Goal: Task Accomplishment & Management: Use online tool/utility

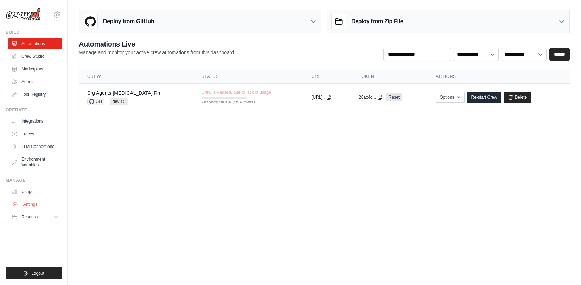
click at [33, 205] on link "Settings" at bounding box center [35, 203] width 53 height 11
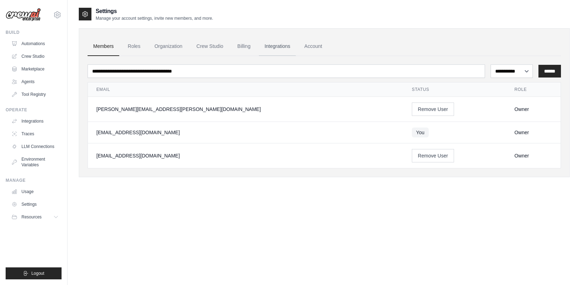
click at [287, 44] on link "Integrations" at bounding box center [277, 46] width 37 height 19
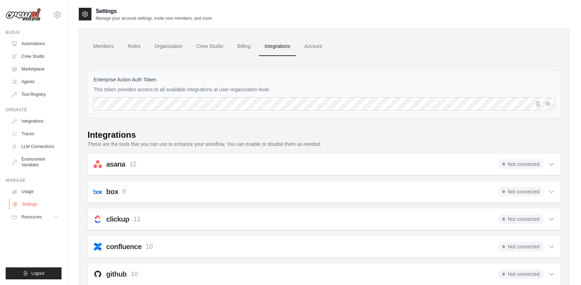
click at [35, 205] on link "Settings" at bounding box center [35, 203] width 53 height 11
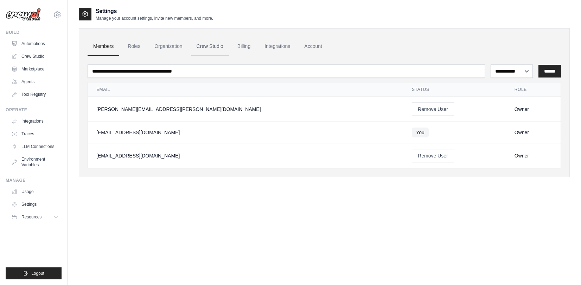
click at [204, 46] on link "Crew Studio" at bounding box center [210, 46] width 38 height 19
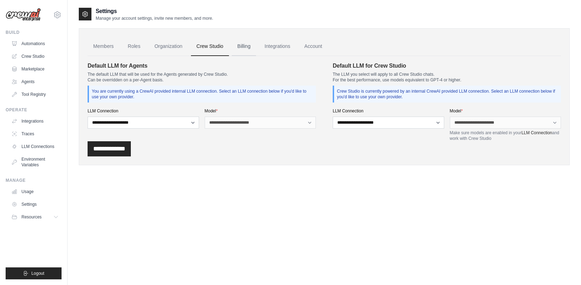
click at [243, 48] on link "Billing" at bounding box center [244, 46] width 24 height 19
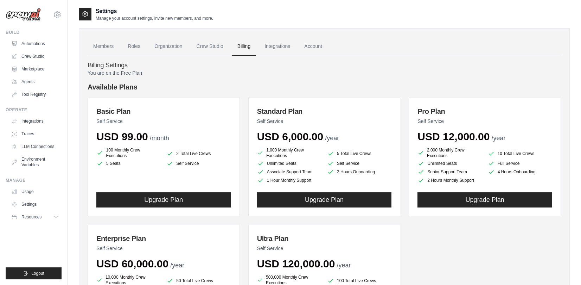
click at [296, 49] on ul "Members Roles Organization Crew Studio Billing Integrations Account" at bounding box center [325, 46] width 474 height 19
click at [291, 48] on link "Integrations" at bounding box center [277, 46] width 37 height 19
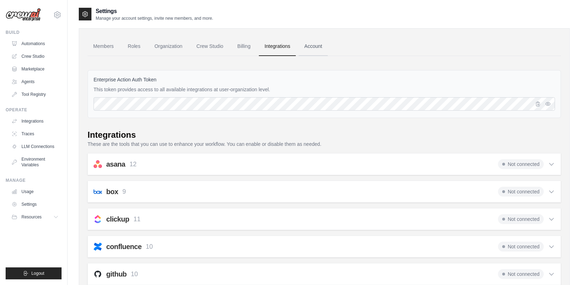
click at [326, 46] on link "Account" at bounding box center [313, 46] width 29 height 19
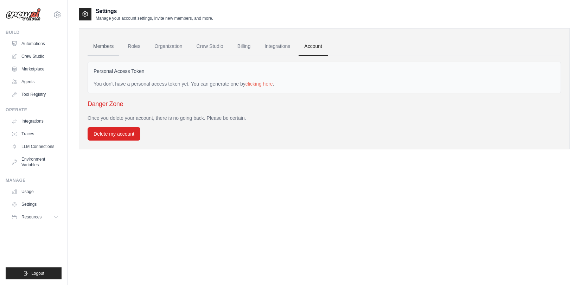
click at [101, 49] on link "Members" at bounding box center [104, 46] width 32 height 19
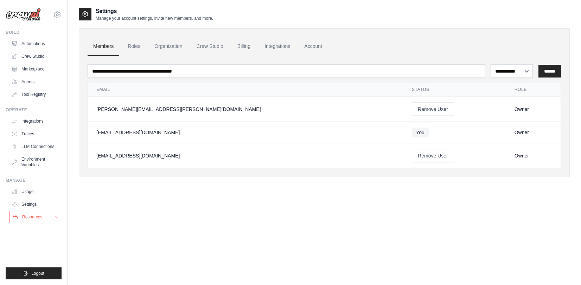
click at [47, 217] on button "Resources" at bounding box center [35, 216] width 53 height 11
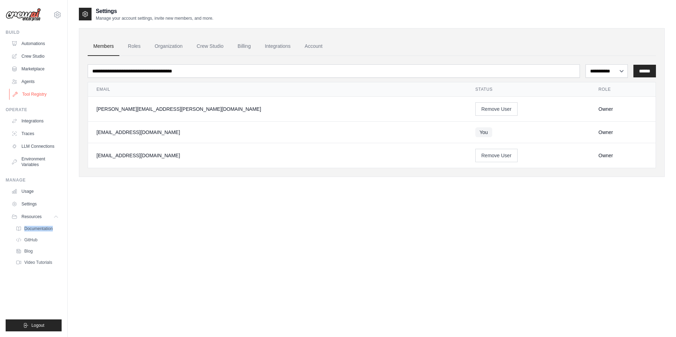
click at [34, 99] on link "Tool Registry" at bounding box center [35, 94] width 53 height 11
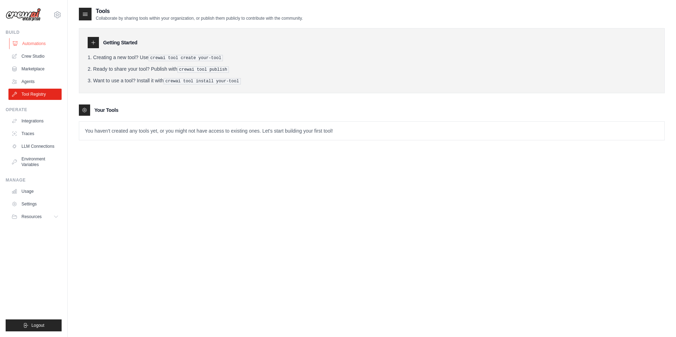
click at [38, 43] on link "Automations" at bounding box center [35, 43] width 53 height 11
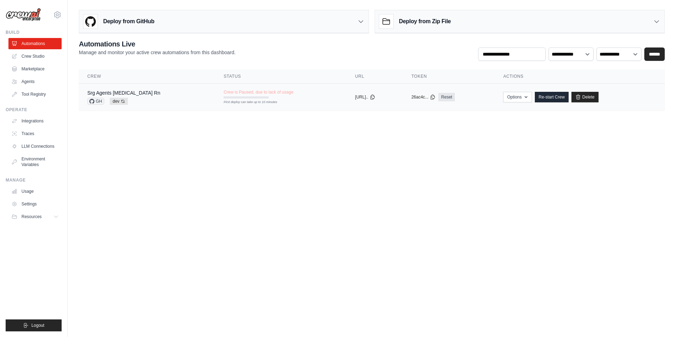
click at [161, 99] on div "Srg Agents Muse Rn GH dev Auto-deploy enabled" at bounding box center [146, 96] width 119 height 15
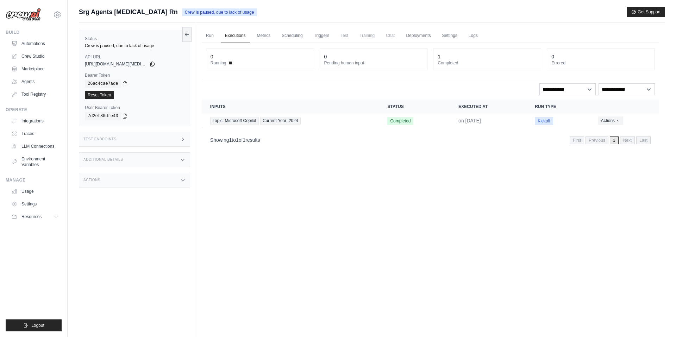
click at [119, 136] on div "Test Endpoints" at bounding box center [134, 139] width 111 height 15
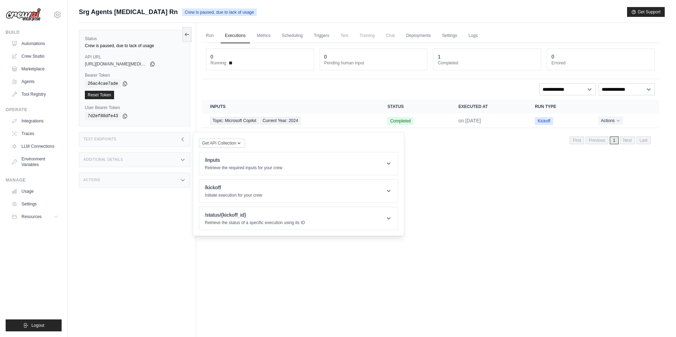
click at [140, 159] on div "Additional Details" at bounding box center [134, 159] width 111 height 15
click at [140, 226] on div "Actions" at bounding box center [134, 223] width 111 height 15
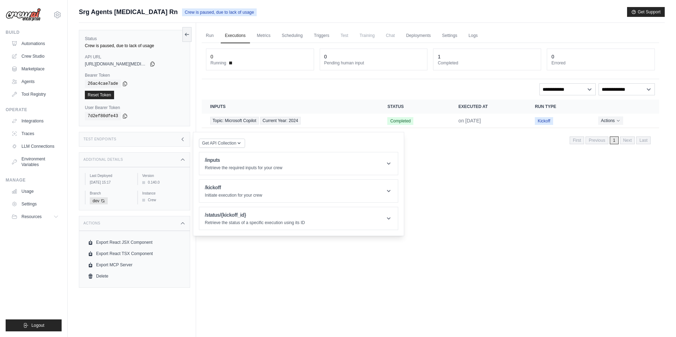
click at [305, 279] on div "Run Executions Metrics Scheduling Triggers Test Training Chat Deployments Setti…" at bounding box center [430, 191] width 468 height 337
click at [450, 37] on link "Settings" at bounding box center [449, 35] width 24 height 15
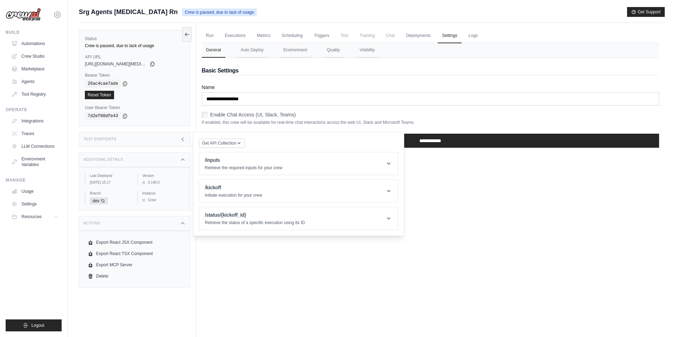
click at [438, 218] on div "Run Executions Metrics Scheduling Triggers Test Training Chat Deployments Setti…" at bounding box center [430, 191] width 468 height 337
click at [150, 140] on div "Test Endpoints" at bounding box center [134, 139] width 111 height 15
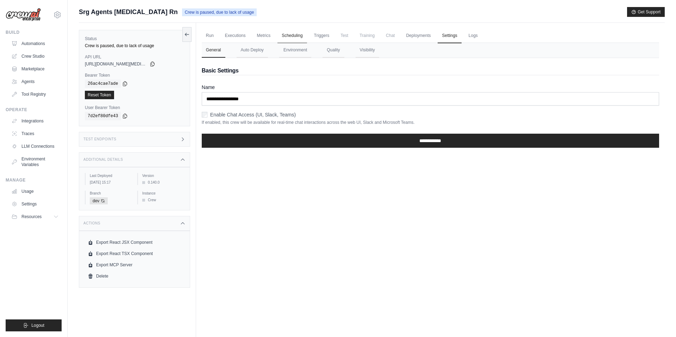
click at [293, 40] on link "Scheduling" at bounding box center [291, 35] width 29 height 15
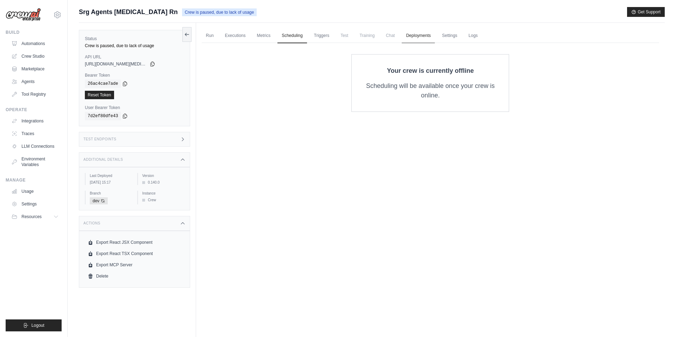
click at [422, 38] on link "Deployments" at bounding box center [417, 35] width 33 height 15
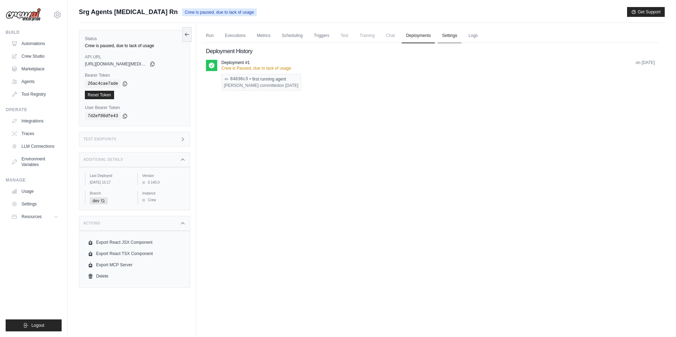
click at [438, 36] on link "Settings" at bounding box center [449, 35] width 24 height 15
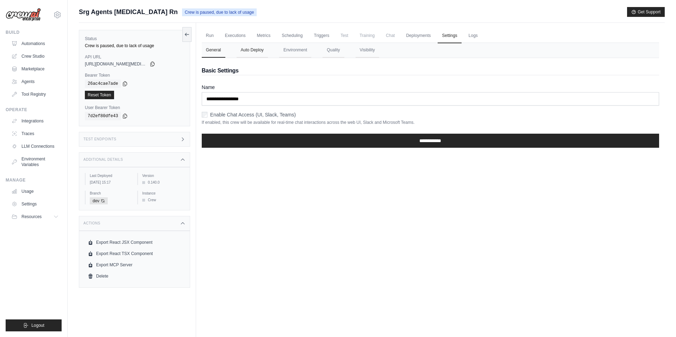
click at [249, 44] on button "Auto Deploy" at bounding box center [251, 50] width 31 height 15
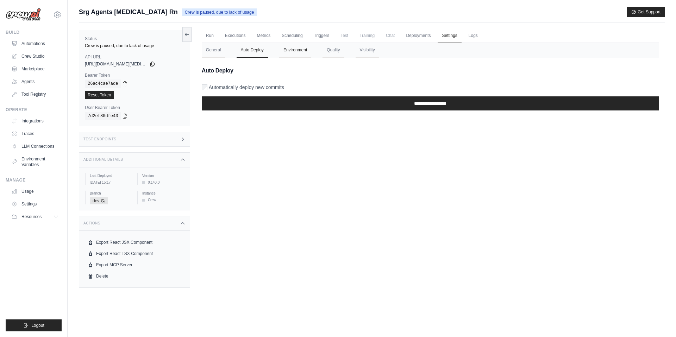
click at [282, 51] on button "Environment" at bounding box center [295, 50] width 32 height 15
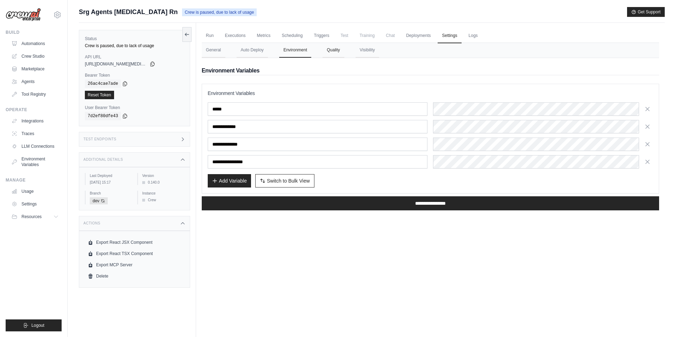
click at [341, 50] on button "Quality" at bounding box center [332, 50] width 21 height 15
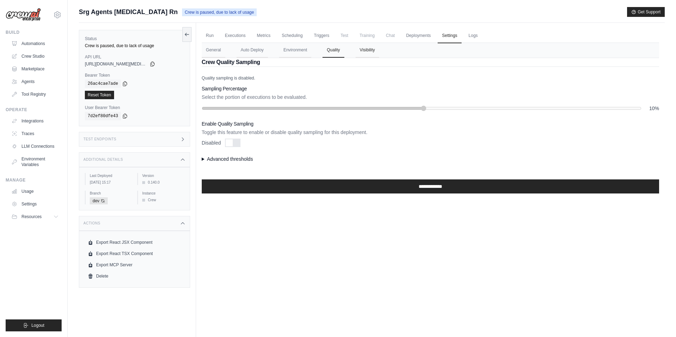
click at [363, 51] on button "Visibility" at bounding box center [367, 50] width 24 height 15
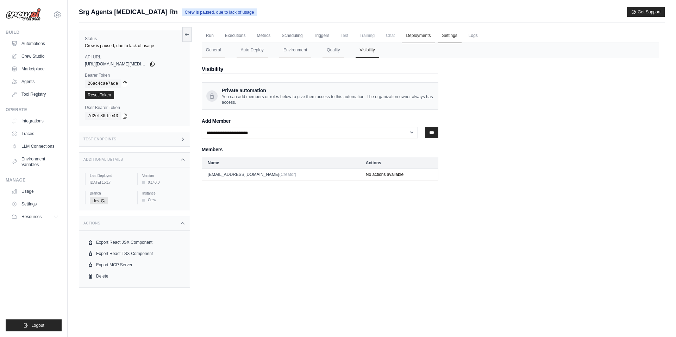
click at [432, 35] on link "Deployments" at bounding box center [417, 35] width 33 height 15
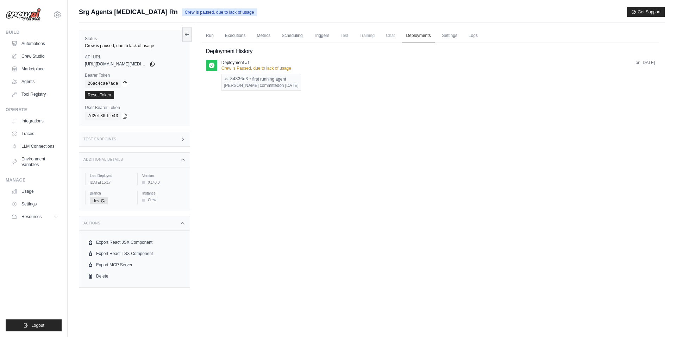
click at [255, 84] on div "Gianpaolo Riva committed on Jul 8" at bounding box center [261, 86] width 75 height 6
click at [216, 64] on span at bounding box center [211, 65] width 11 height 11
click at [634, 16] on button "Get Support" at bounding box center [646, 12] width 38 height 10
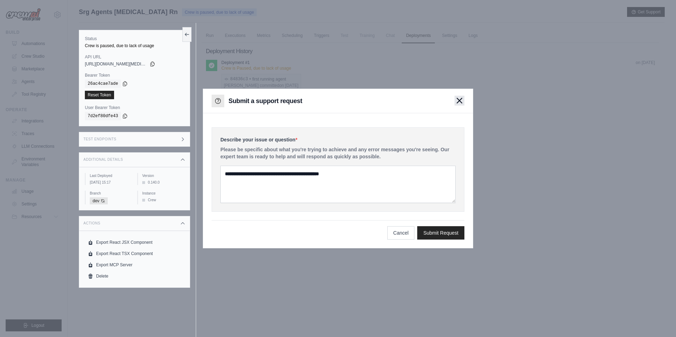
click at [460, 106] on div "Submit a support request" at bounding box center [338, 101] width 270 height 24
click at [459, 105] on button "button" at bounding box center [459, 101] width 10 height 10
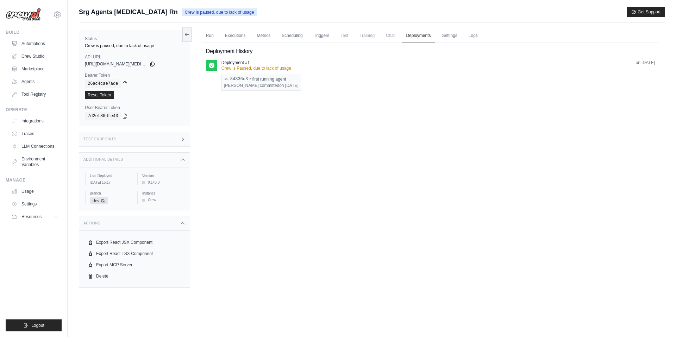
click at [418, 131] on div "Run Executions Metrics Scheduling Triggers Test Training Chat Deployments Setti…" at bounding box center [430, 191] width 468 height 337
click at [37, 120] on link "Integrations" at bounding box center [35, 120] width 53 height 11
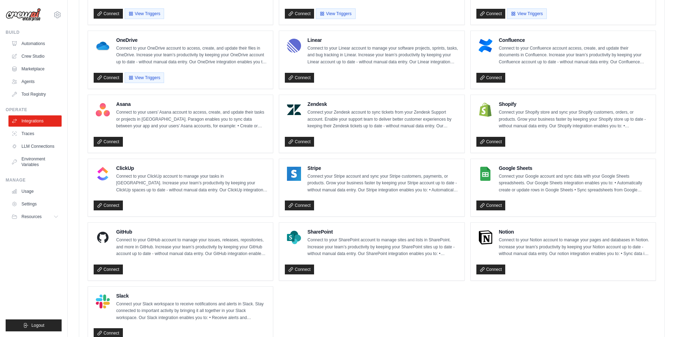
scroll to position [406, 0]
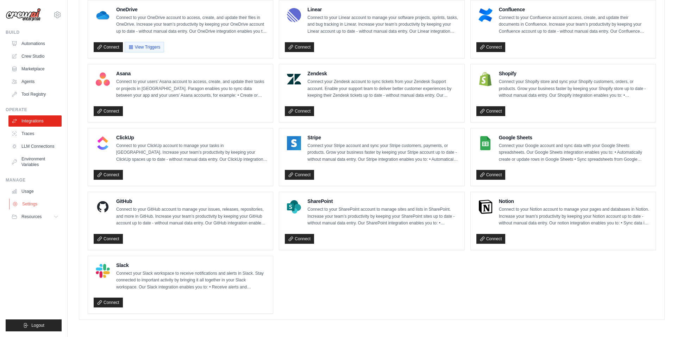
click at [31, 204] on link "Settings" at bounding box center [35, 203] width 53 height 11
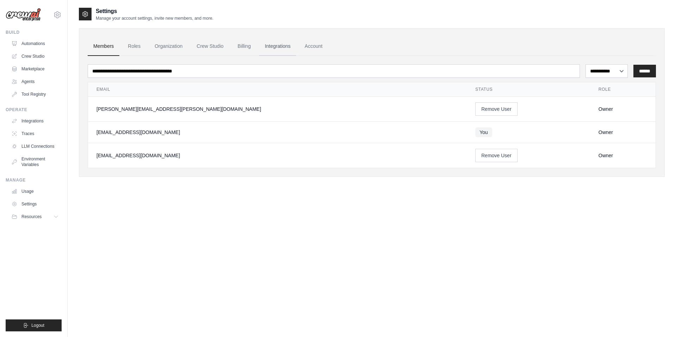
click at [277, 51] on link "Integrations" at bounding box center [277, 46] width 37 height 19
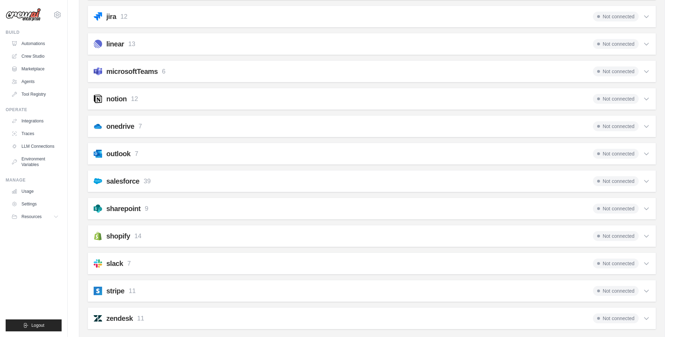
scroll to position [465, 0]
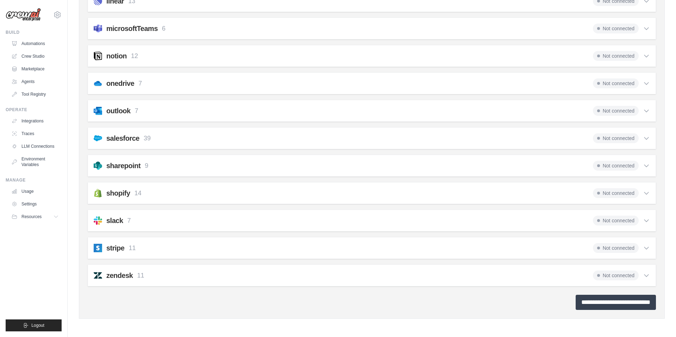
click at [603, 306] on input "**********" at bounding box center [615, 302] width 80 height 15
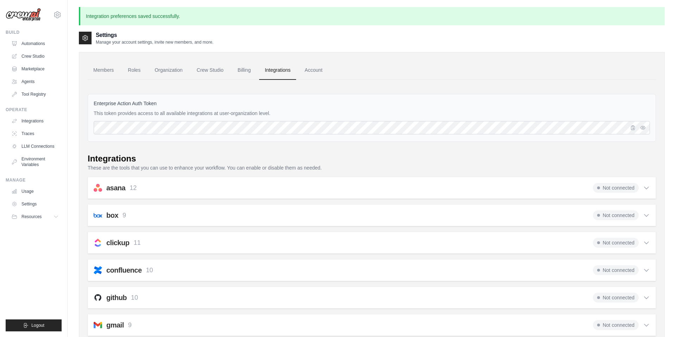
scroll to position [0, 0]
click at [233, 190] on div "asana 12 Not connected" at bounding box center [372, 188] width 556 height 10
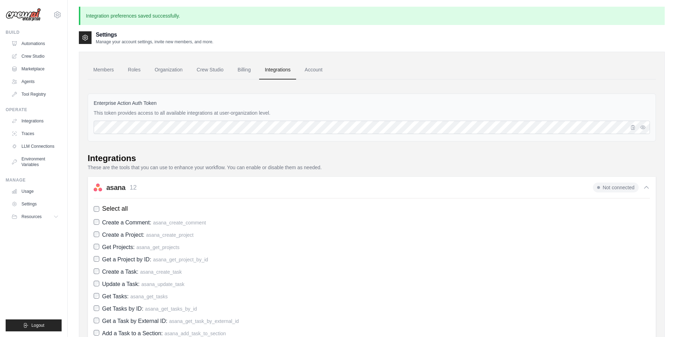
click at [233, 190] on div "asana 12 Not connected" at bounding box center [372, 188] width 556 height 10
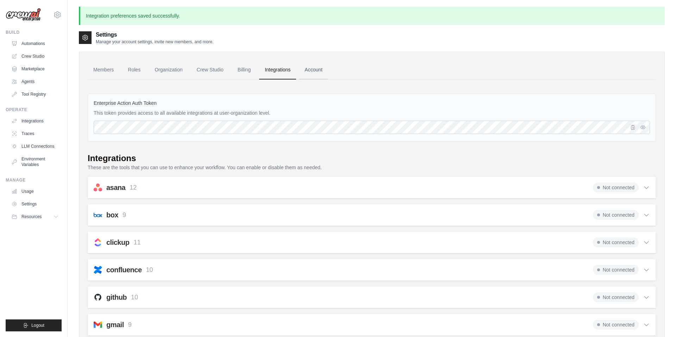
click at [319, 77] on link "Account" at bounding box center [313, 70] width 29 height 19
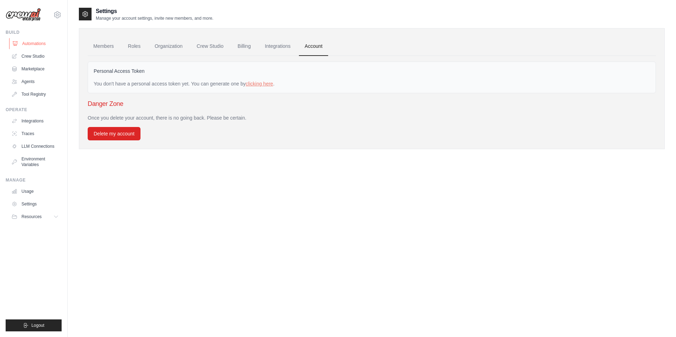
click at [19, 47] on link "Automations" at bounding box center [35, 43] width 53 height 11
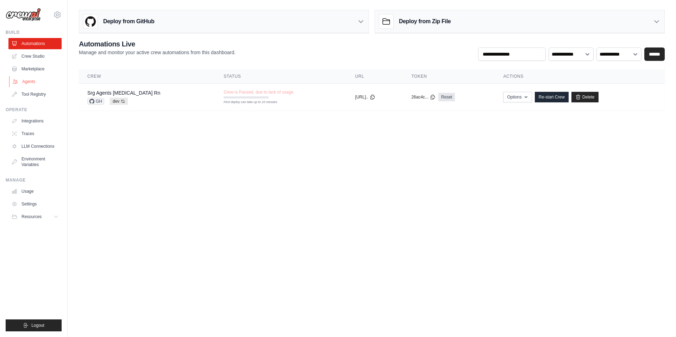
click at [27, 82] on link "Agents" at bounding box center [35, 81] width 53 height 11
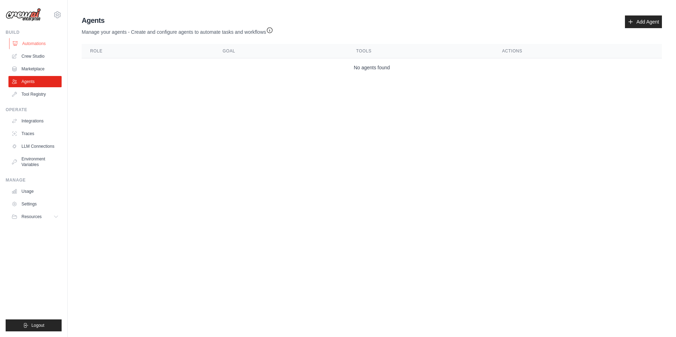
click at [26, 46] on link "Automations" at bounding box center [35, 43] width 53 height 11
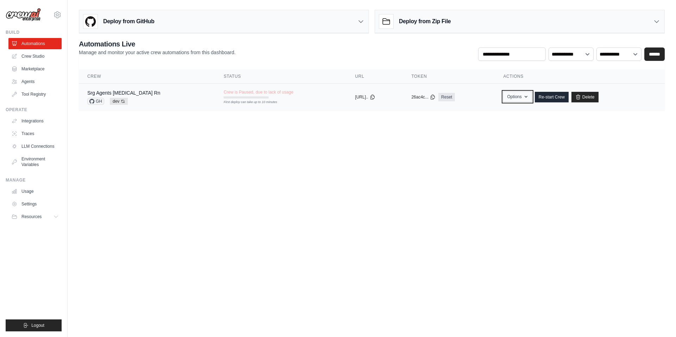
click at [516, 98] on button "Options" at bounding box center [517, 96] width 28 height 11
click at [351, 145] on body "[EMAIL_ADDRESS][DOMAIN_NAME] Settings Build Automations Crew Studio" at bounding box center [338, 168] width 676 height 337
click at [40, 188] on link "Usage" at bounding box center [35, 191] width 53 height 11
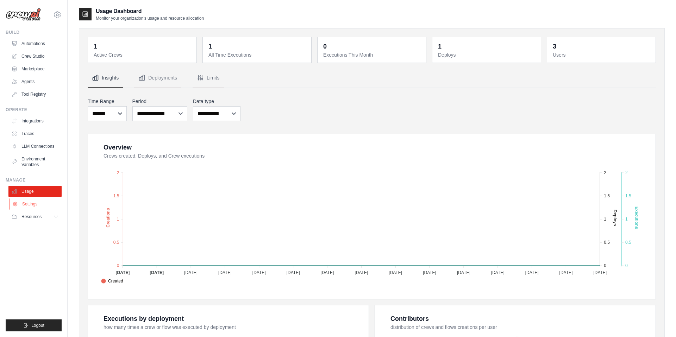
click at [34, 203] on link "Settings" at bounding box center [35, 203] width 53 height 11
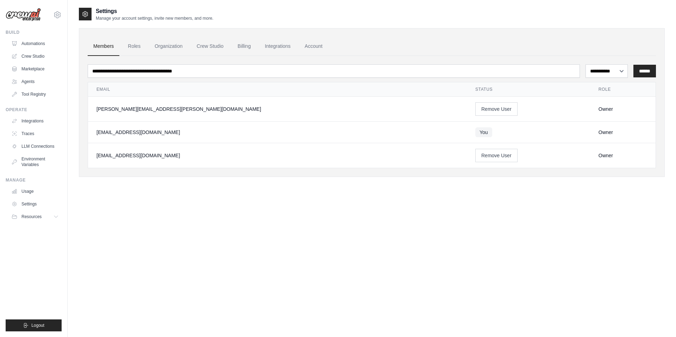
click at [119, 49] on ul "Members Roles Organization Crew Studio Billing Integrations Account" at bounding box center [372, 46] width 568 height 19
click at [137, 48] on link "Roles" at bounding box center [134, 46] width 24 height 19
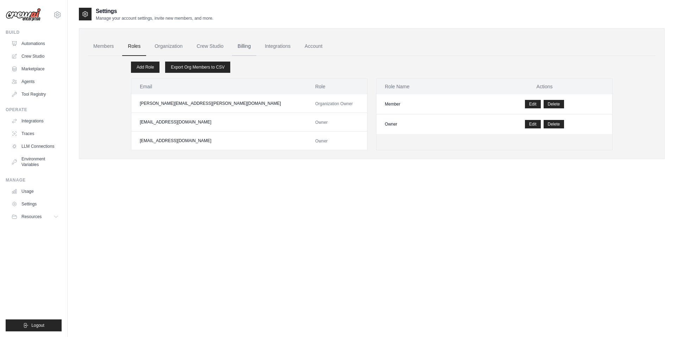
scroll to position [2, 0]
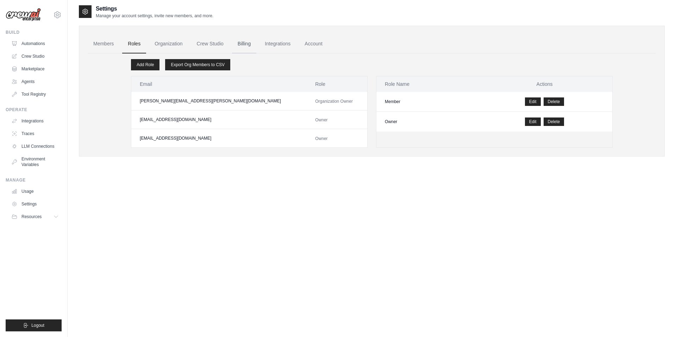
click at [246, 44] on link "Billing" at bounding box center [244, 43] width 24 height 19
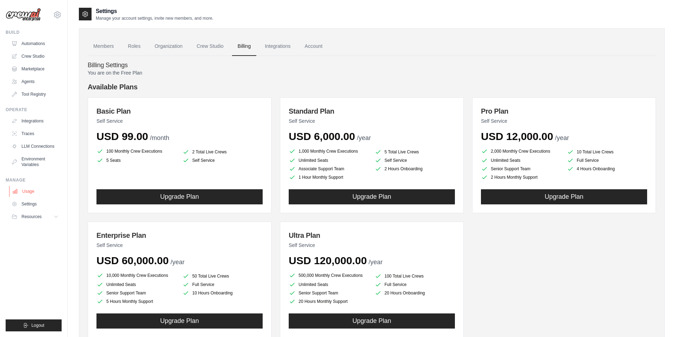
click at [22, 193] on link "Usage" at bounding box center [35, 191] width 53 height 11
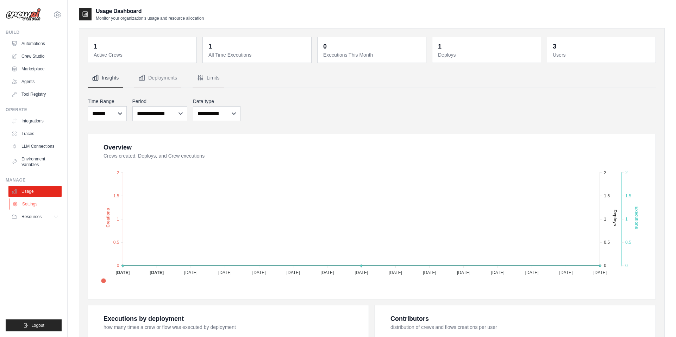
click at [34, 203] on link "Settings" at bounding box center [35, 203] width 53 height 11
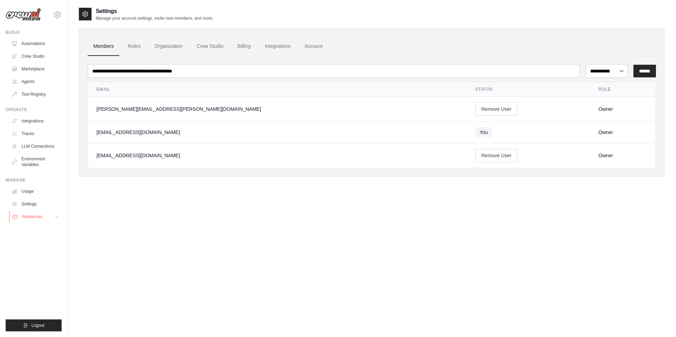
click at [34, 218] on span "Resources" at bounding box center [32, 217] width 20 height 6
click at [36, 244] on link "GitHub" at bounding box center [37, 240] width 49 height 10
click at [37, 230] on span "Documentation" at bounding box center [39, 229] width 28 height 6
click at [33, 122] on link "Integrations" at bounding box center [35, 120] width 53 height 11
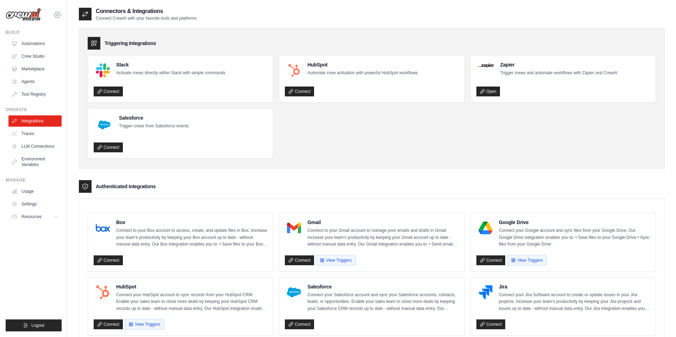
click at [58, 16] on icon at bounding box center [57, 15] width 8 height 8
click at [45, 48] on link "Settings" at bounding box center [57, 47] width 62 height 13
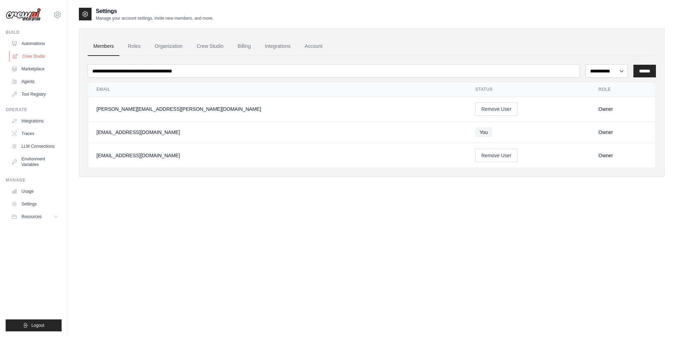
click at [44, 52] on link "Crew Studio" at bounding box center [35, 56] width 53 height 11
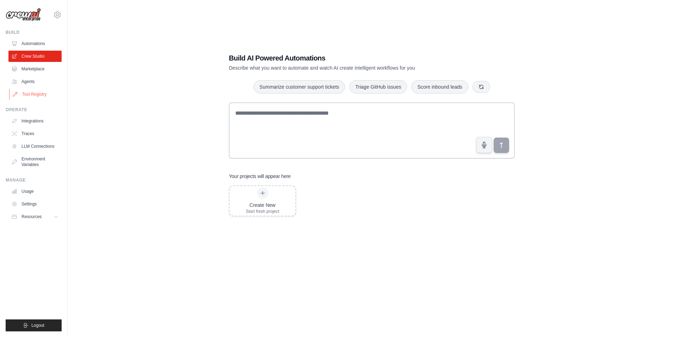
click at [29, 96] on link "Tool Registry" at bounding box center [35, 94] width 53 height 11
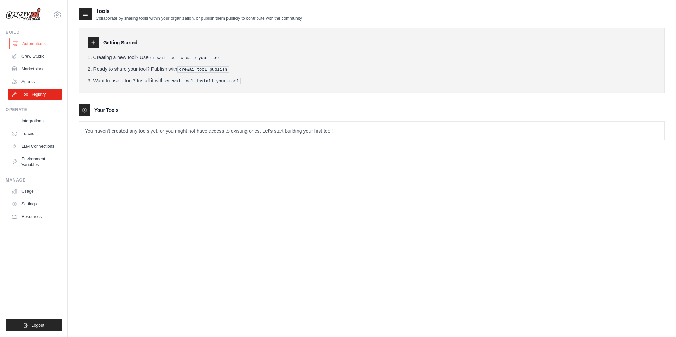
click at [20, 45] on link "Automations" at bounding box center [35, 43] width 53 height 11
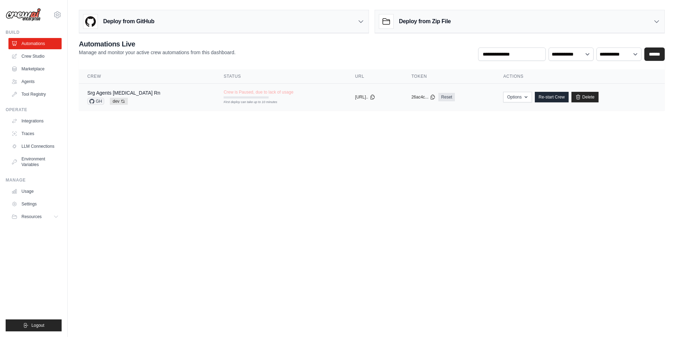
click at [513, 104] on td "Options Export React JSX Component Export React TSX Component Export MCP Server…" at bounding box center [579, 97] width 170 height 27
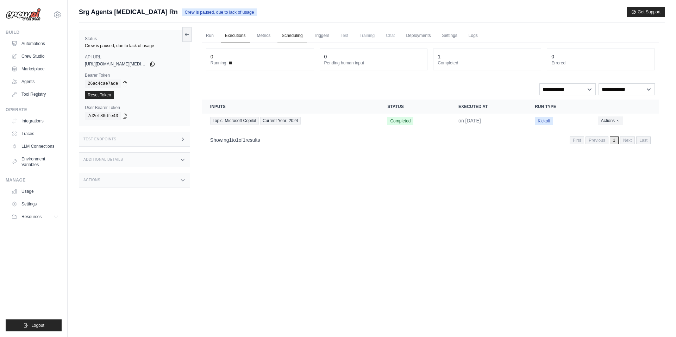
click at [291, 38] on link "Scheduling" at bounding box center [291, 35] width 29 height 15
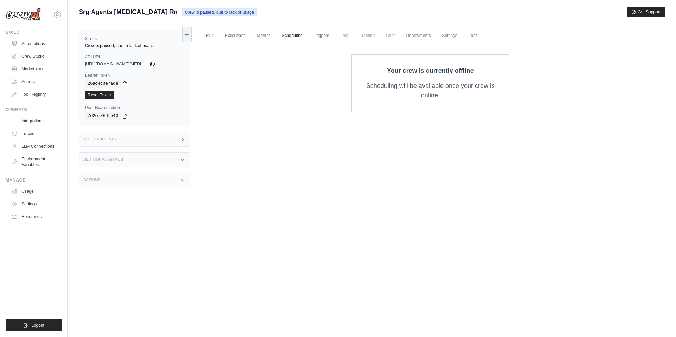
click at [398, 40] on span "Chat" at bounding box center [389, 35] width 17 height 14
click at [416, 37] on link "Deployments" at bounding box center [417, 35] width 33 height 15
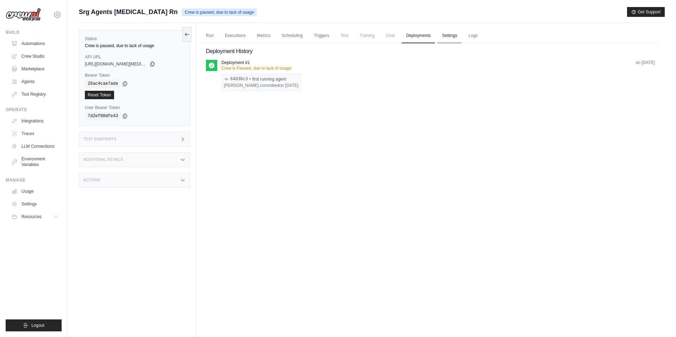
click at [457, 37] on link "Settings" at bounding box center [449, 35] width 24 height 15
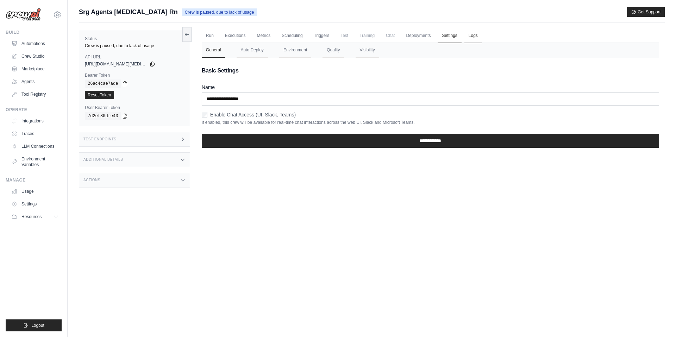
click at [476, 35] on link "Logs" at bounding box center [473, 35] width 18 height 15
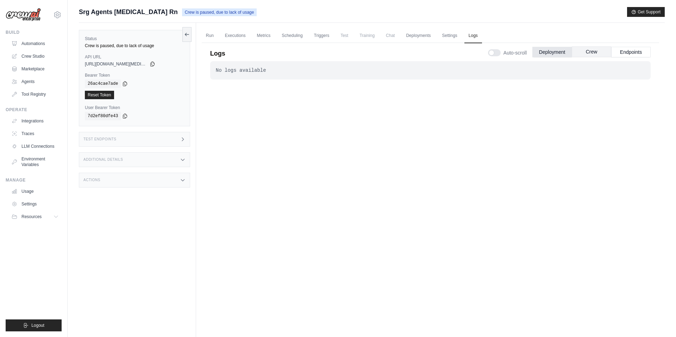
click at [581, 55] on button "Crew" at bounding box center [590, 51] width 39 height 11
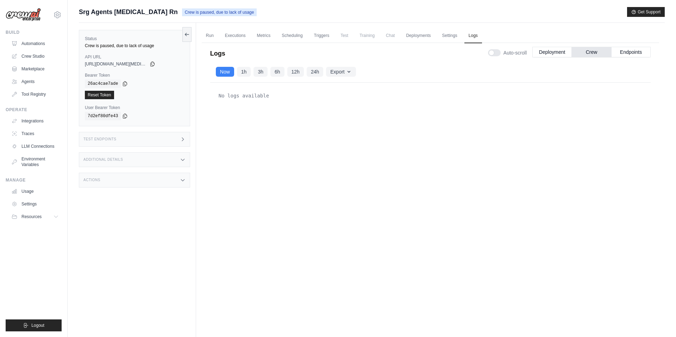
click at [664, 57] on div "Run Executions Metrics Scheduling Triggers Test Training Chat Deployments Setti…" at bounding box center [430, 191] width 468 height 337
click at [644, 52] on button "Endpoints" at bounding box center [630, 51] width 39 height 11
click at [342, 77] on div "Now 1h 3h 6h 12h 24h Export Export as JSON Export as CSV" at bounding box center [430, 71] width 440 height 21
click at [342, 75] on button "Export" at bounding box center [341, 71] width 30 height 10
click at [397, 107] on div "No logs available" at bounding box center [430, 200] width 440 height 234
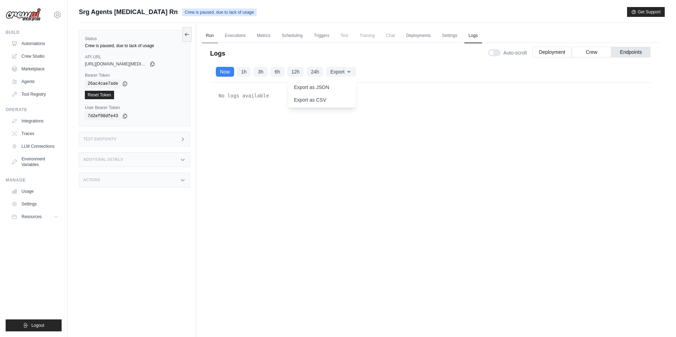
click at [218, 36] on ul "Run Executions Metrics Scheduling Triggers Test Training Chat Deployments Setti…" at bounding box center [430, 35] width 457 height 14
click at [56, 46] on link "Automations" at bounding box center [35, 43] width 53 height 11
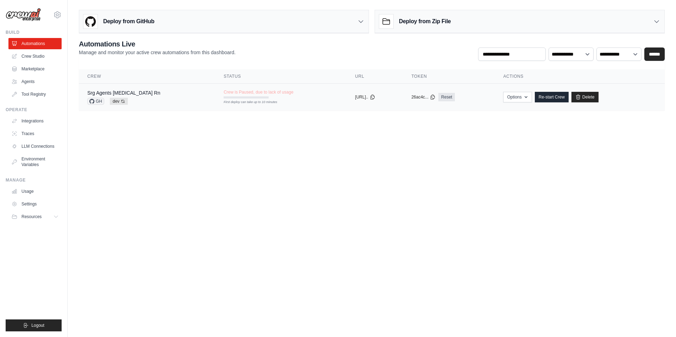
click at [547, 90] on td "Options Export React JSX Component Export React TSX Component Export MCP Server…" at bounding box center [579, 97] width 170 height 27
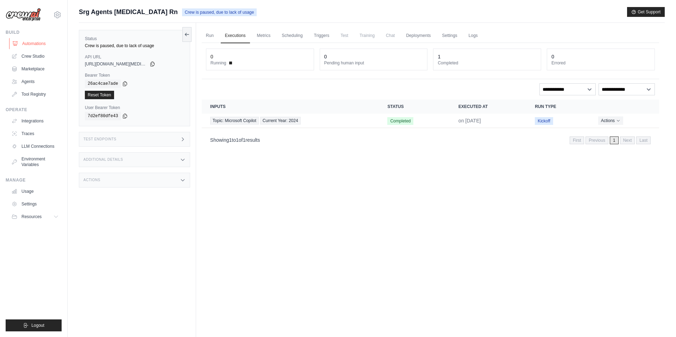
click at [45, 49] on link "Automations" at bounding box center [35, 43] width 53 height 11
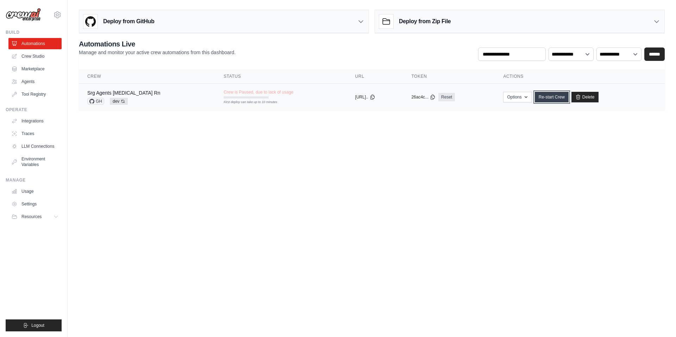
click at [545, 98] on link "Re-start Crew" at bounding box center [551, 97] width 34 height 11
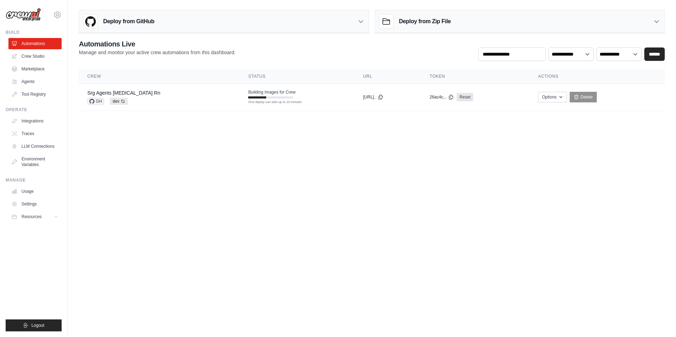
click at [336, 156] on body "[EMAIL_ADDRESS][DOMAIN_NAME] Settings Build Automations Crew Studio" at bounding box center [338, 168] width 676 height 337
click at [286, 99] on td "Building Images for Crew First deploy can take up to 10 minutes" at bounding box center [297, 94] width 115 height 20
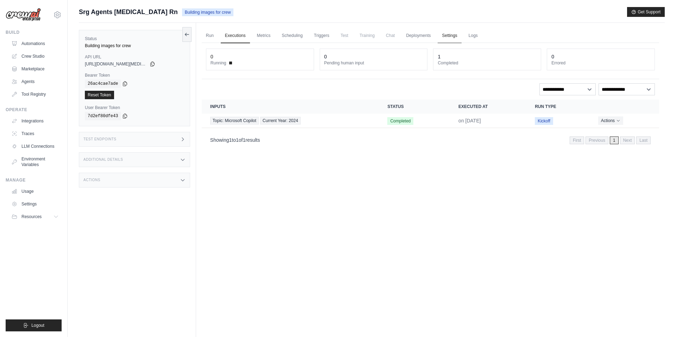
click at [456, 38] on link "Settings" at bounding box center [449, 35] width 24 height 15
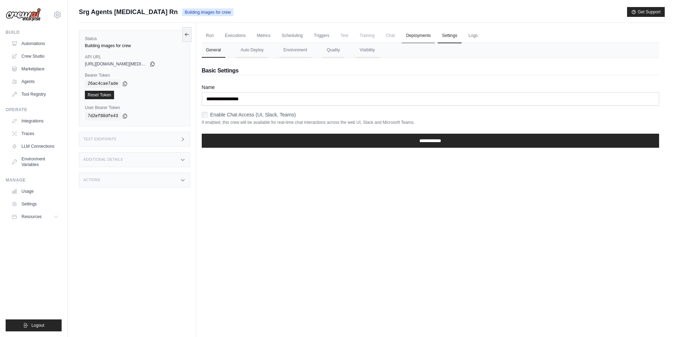
click at [422, 39] on link "Deployments" at bounding box center [417, 35] width 33 height 15
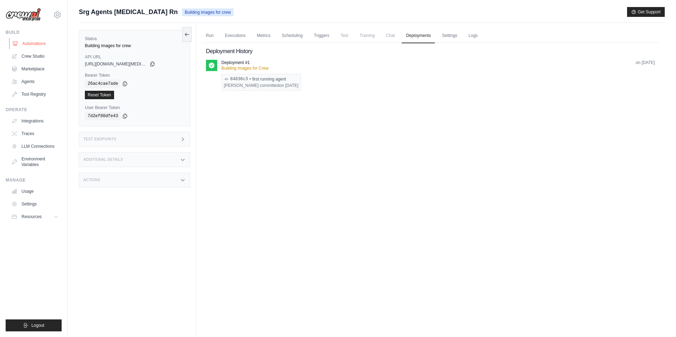
click at [34, 45] on link "Automations" at bounding box center [35, 43] width 53 height 11
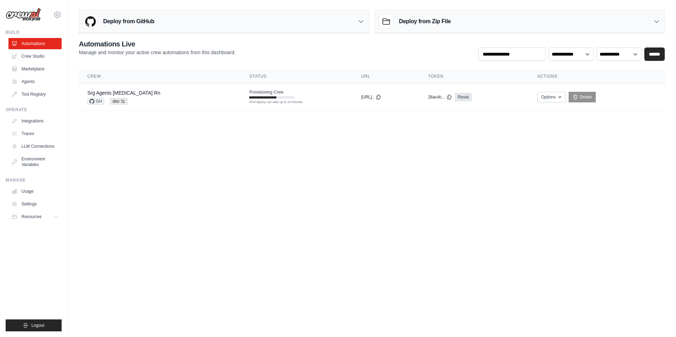
click at [208, 46] on h2 "Automations Live" at bounding box center [157, 44] width 157 height 10
click at [362, 266] on body "[EMAIL_ADDRESS][DOMAIN_NAME] Settings Build Automations Crew Studio" at bounding box center [338, 168] width 676 height 337
click at [304, 109] on td "copied [URL][MEDICAL_DATA]" at bounding box center [360, 97] width 113 height 27
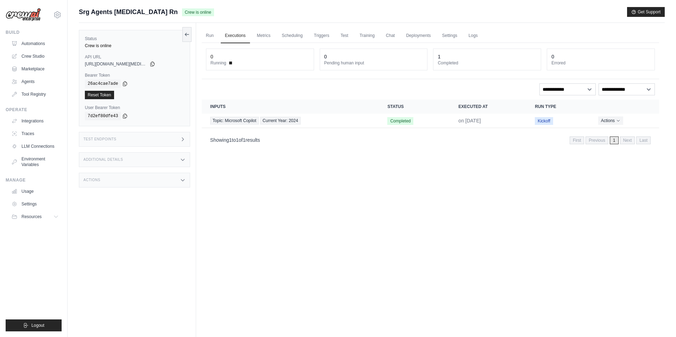
click at [154, 143] on div "Test Endpoints" at bounding box center [134, 139] width 111 height 15
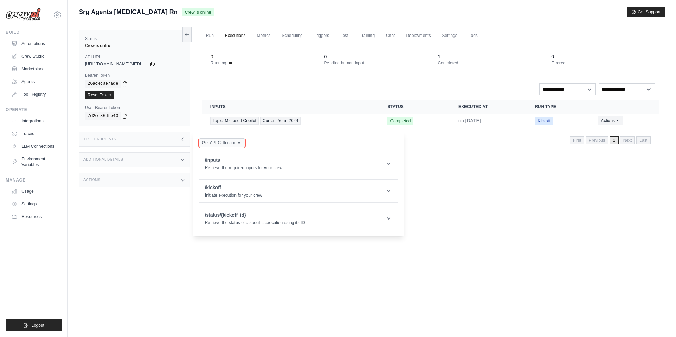
click at [236, 146] on button "Get API Collection" at bounding box center [222, 142] width 46 height 9
click at [117, 167] on div "Additional Details" at bounding box center [134, 159] width 111 height 15
click at [131, 221] on div "Actions" at bounding box center [134, 223] width 111 height 15
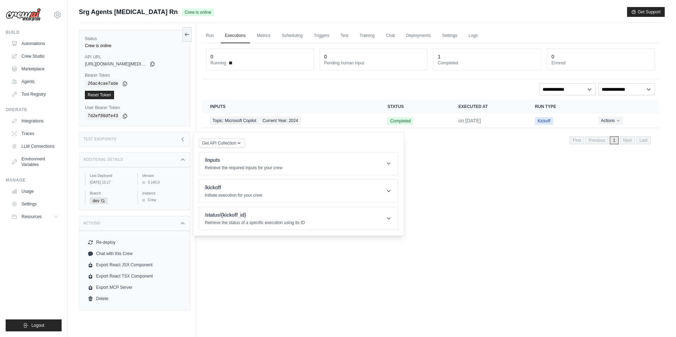
click at [289, 275] on div "Run Executions Metrics Scheduling Triggers Test Training Chat Deployments Setti…" at bounding box center [430, 191] width 468 height 337
click at [207, 37] on link "Run" at bounding box center [210, 35] width 16 height 15
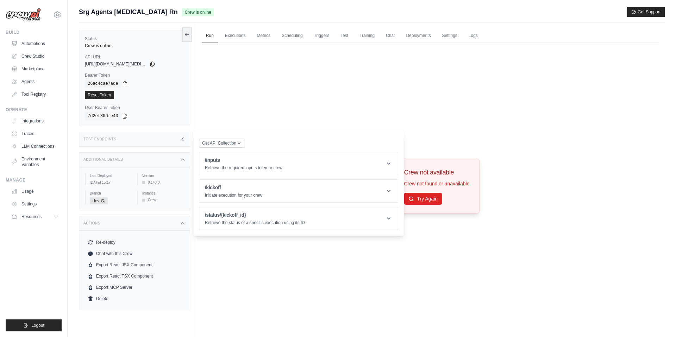
click at [437, 248] on div "Crew not available Crew not found or unavailable. Try Again" at bounding box center [430, 186] width 457 height 286
click at [171, 143] on div "Test Endpoints" at bounding box center [134, 139] width 111 height 15
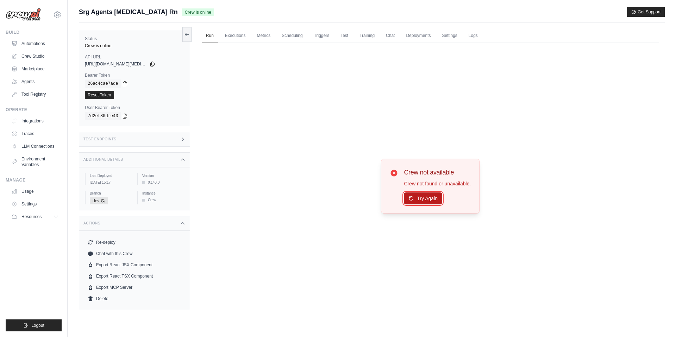
click at [434, 199] on button "Try Again" at bounding box center [423, 198] width 38 height 12
click at [246, 39] on link "Executions" at bounding box center [235, 35] width 29 height 15
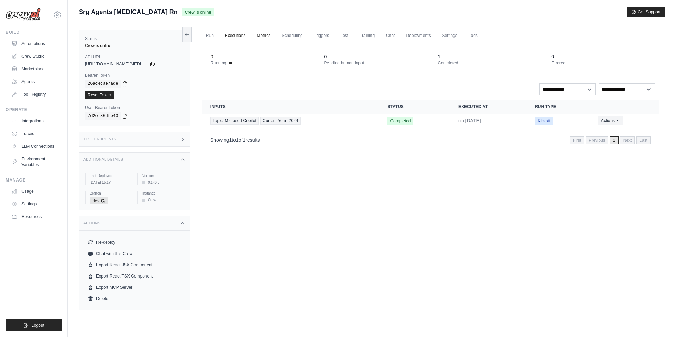
click at [274, 37] on link "Metrics" at bounding box center [264, 35] width 22 height 15
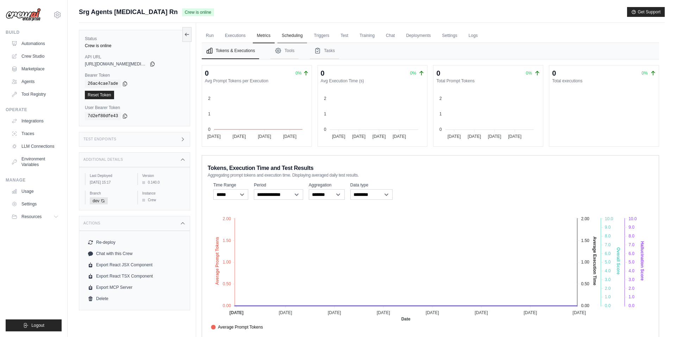
click at [291, 36] on link "Scheduling" at bounding box center [291, 35] width 29 height 15
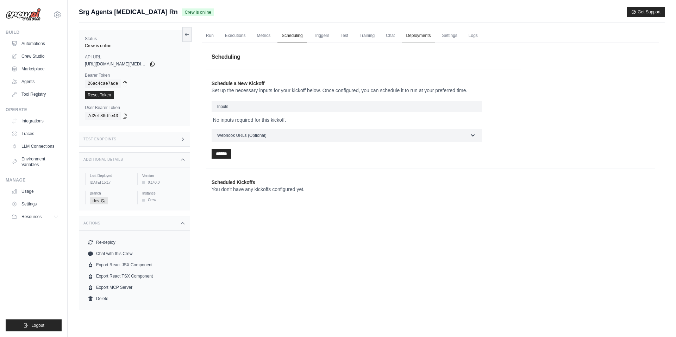
click at [429, 40] on link "Deployments" at bounding box center [417, 35] width 33 height 15
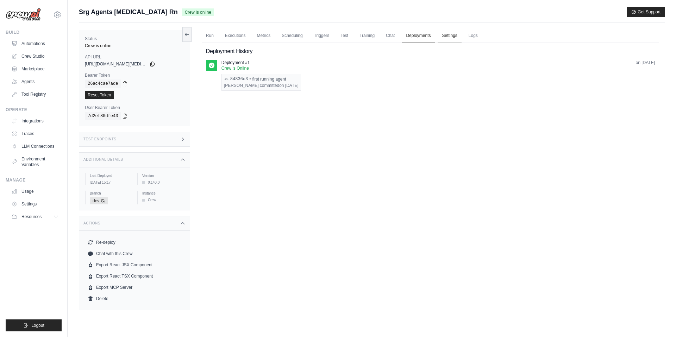
click at [456, 37] on link "Settings" at bounding box center [449, 35] width 24 height 15
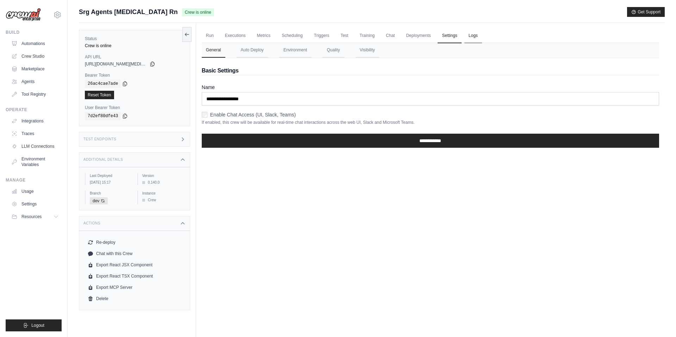
click at [468, 38] on link "Logs" at bounding box center [473, 35] width 18 height 15
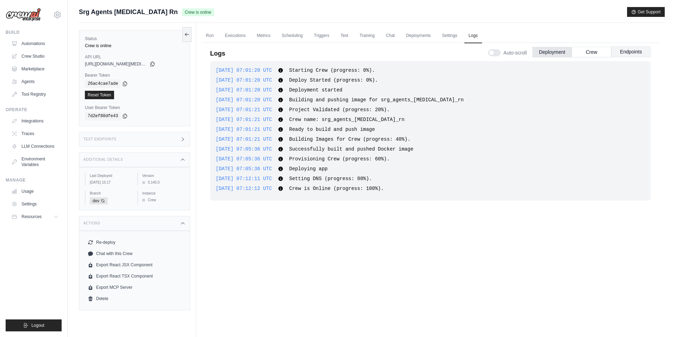
click at [621, 52] on button "Endpoints" at bounding box center [630, 51] width 39 height 11
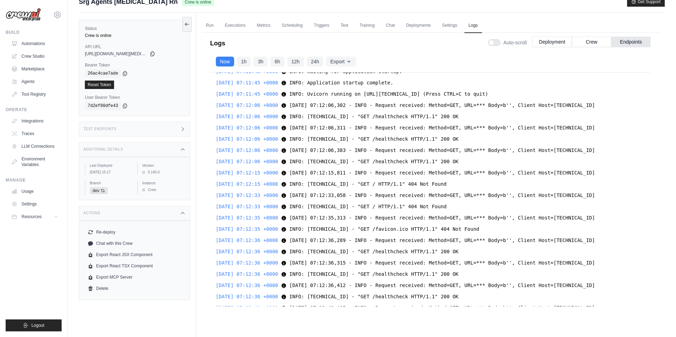
scroll to position [10, 0]
click at [445, 23] on link "Settings" at bounding box center [449, 25] width 24 height 15
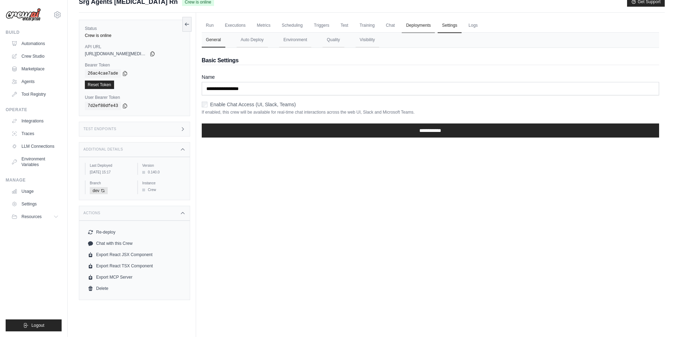
click at [416, 25] on link "Deployments" at bounding box center [417, 25] width 33 height 15
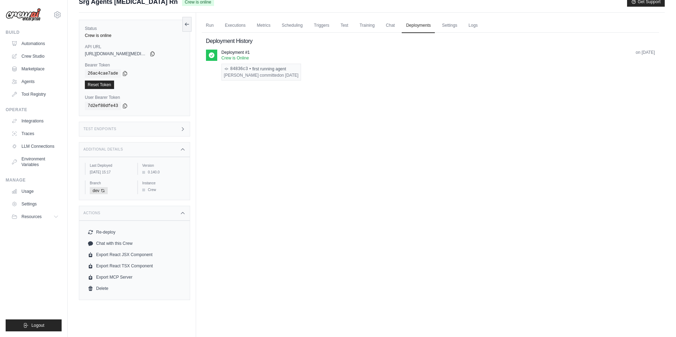
click at [210, 142] on div "Run Executions Metrics Scheduling Triggers Test Training Chat Deployments Setti…" at bounding box center [430, 181] width 468 height 337
click at [458, 31] on link "Settings" at bounding box center [449, 25] width 24 height 15
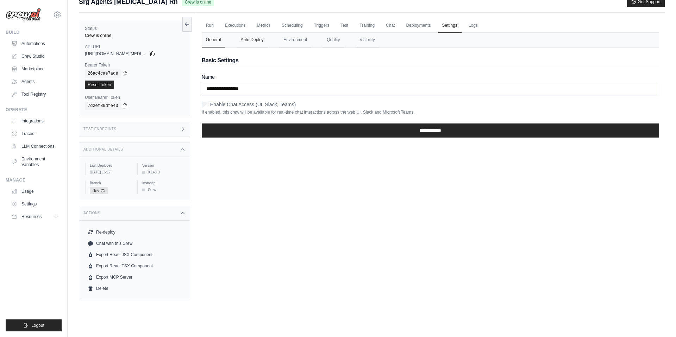
click at [243, 43] on button "Auto Deploy" at bounding box center [251, 40] width 31 height 15
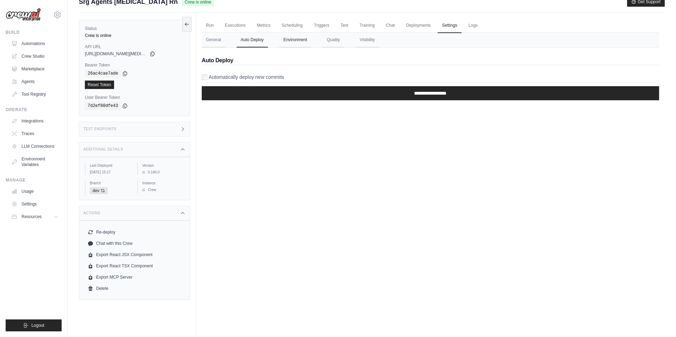
click at [281, 39] on button "Environment" at bounding box center [295, 40] width 32 height 15
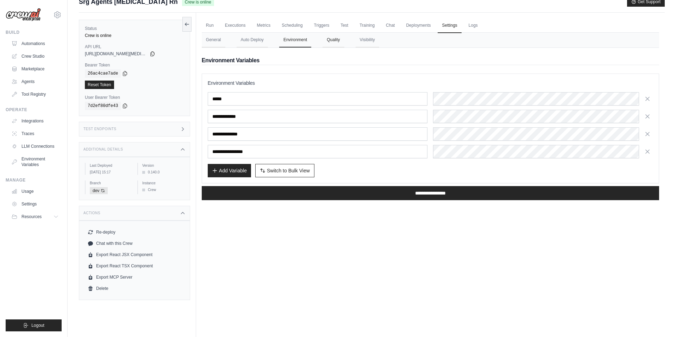
click at [324, 40] on button "Quality" at bounding box center [332, 40] width 21 height 15
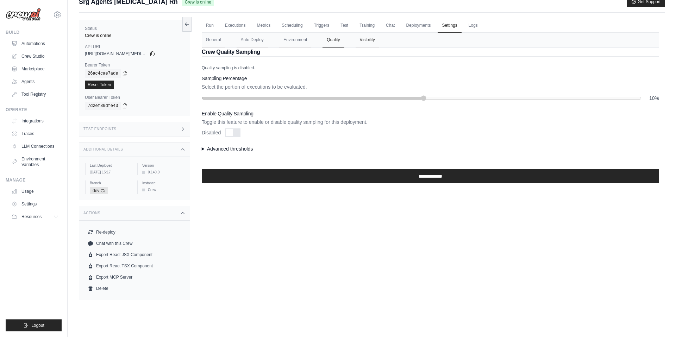
click at [366, 40] on button "Visibility" at bounding box center [367, 40] width 24 height 15
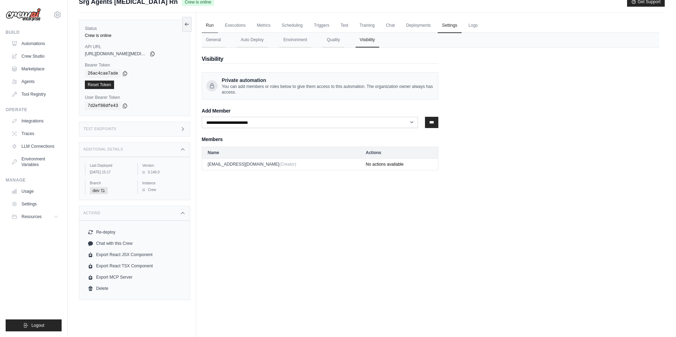
click at [217, 29] on link "Run" at bounding box center [210, 25] width 16 height 15
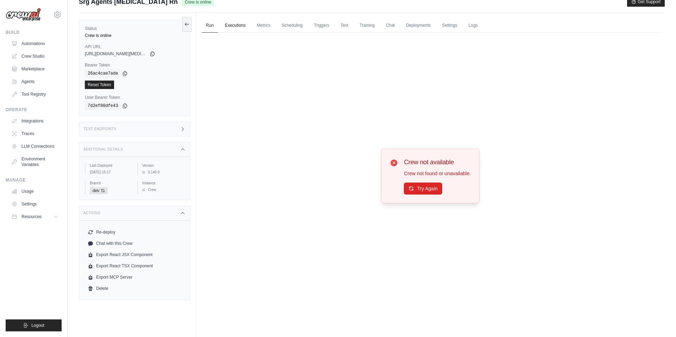
click at [247, 24] on link "Executions" at bounding box center [235, 25] width 29 height 15
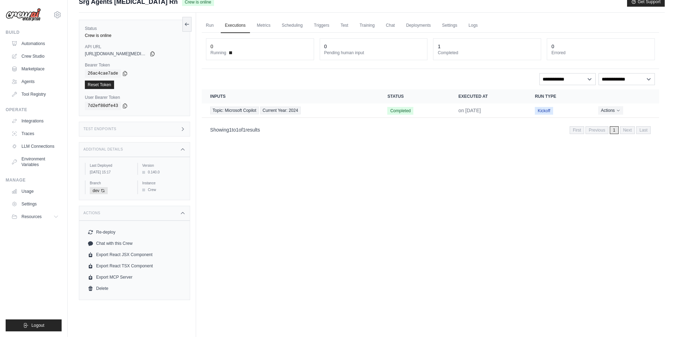
click at [275, 26] on ul "Run Executions Metrics Scheduling Triggers Test Training Chat Deployments Setti…" at bounding box center [430, 25] width 457 height 14
click at [262, 25] on link "Metrics" at bounding box center [264, 25] width 22 height 15
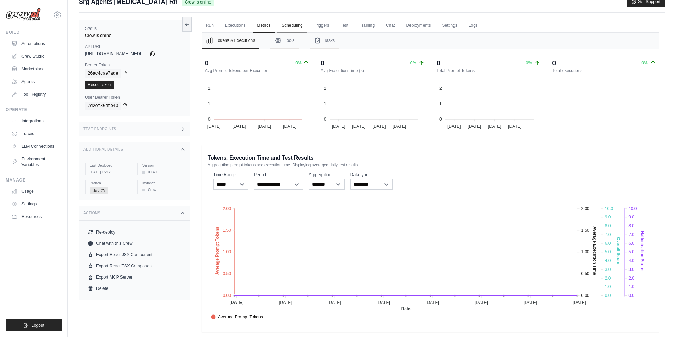
click at [293, 26] on link "Scheduling" at bounding box center [291, 25] width 29 height 15
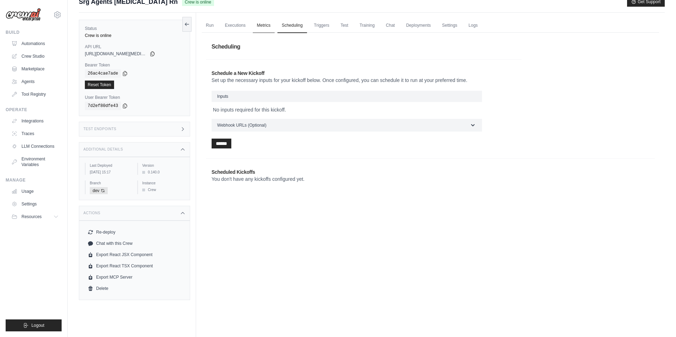
click at [268, 26] on link "Metrics" at bounding box center [264, 25] width 22 height 15
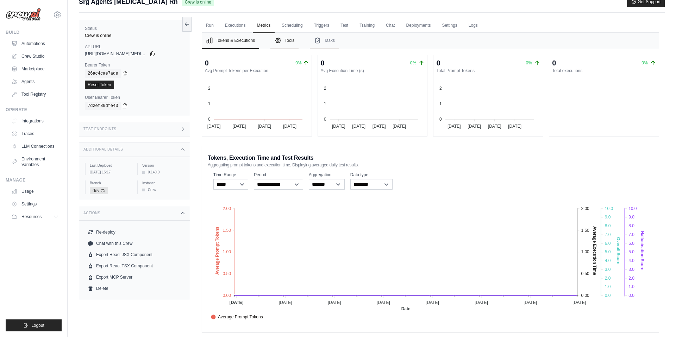
click at [285, 37] on button "Tools" at bounding box center [284, 41] width 28 height 16
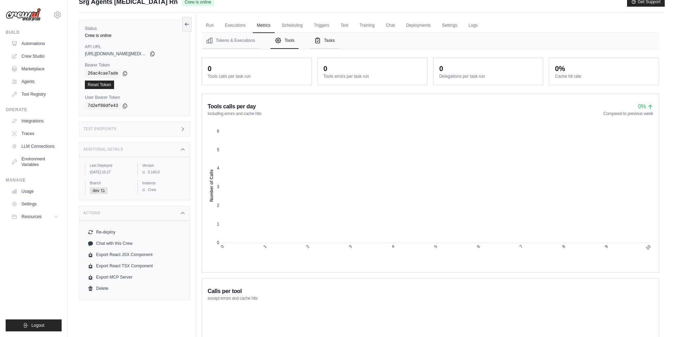
click at [332, 40] on button "Tasks" at bounding box center [324, 41] width 29 height 16
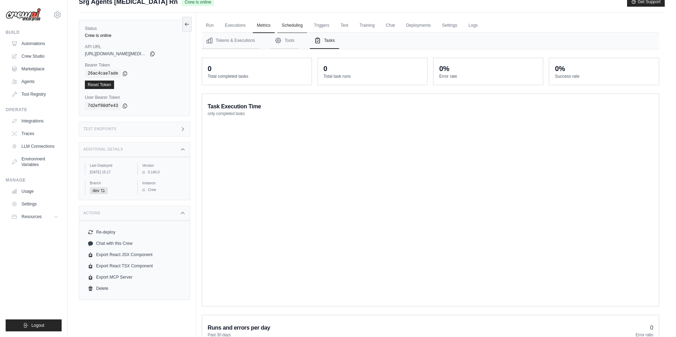
click at [305, 28] on link "Scheduling" at bounding box center [291, 25] width 29 height 15
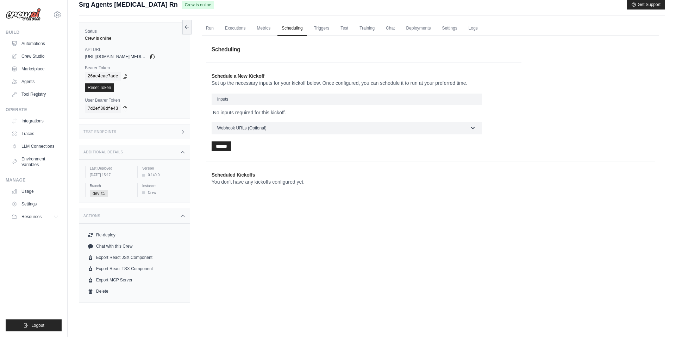
scroll to position [30, 0]
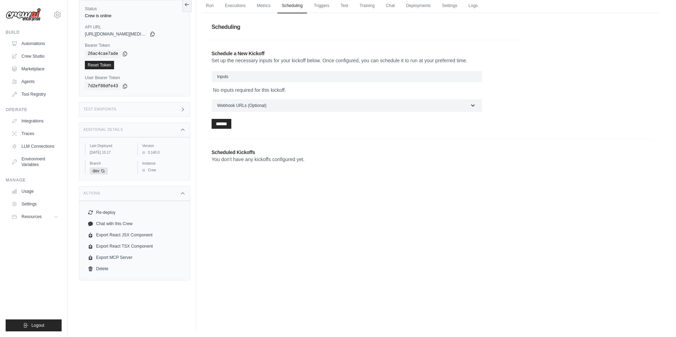
click at [113, 108] on h3 "Test Endpoints" at bounding box center [99, 109] width 33 height 4
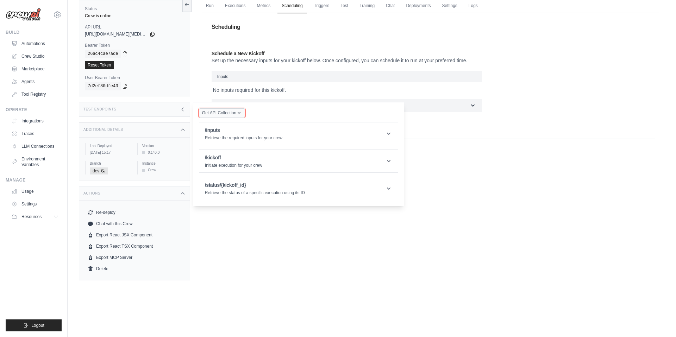
click at [211, 115] on span "Get API Collection" at bounding box center [219, 113] width 34 height 6
click at [229, 128] on div "Postman API Collection" at bounding box center [238, 131] width 68 height 11
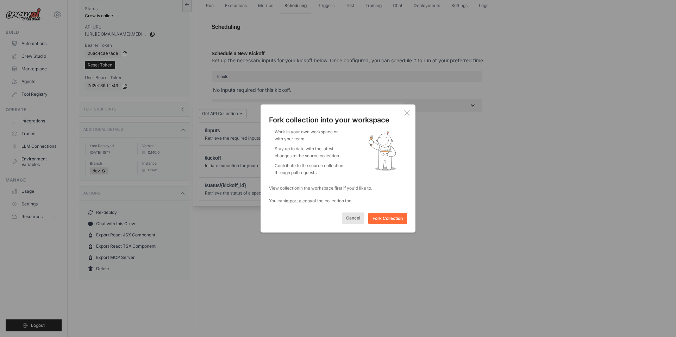
click at [354, 220] on button "Cancel" at bounding box center [353, 218] width 23 height 11
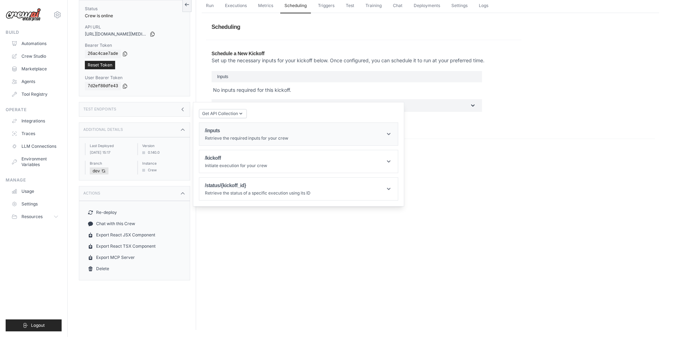
click at [312, 131] on header "/inputs Retrieve the required inputs for your crew" at bounding box center [298, 134] width 198 height 23
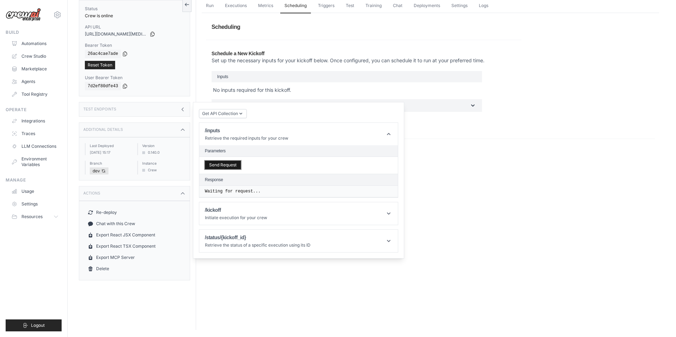
click at [210, 167] on button "Send Request" at bounding box center [223, 165] width 36 height 8
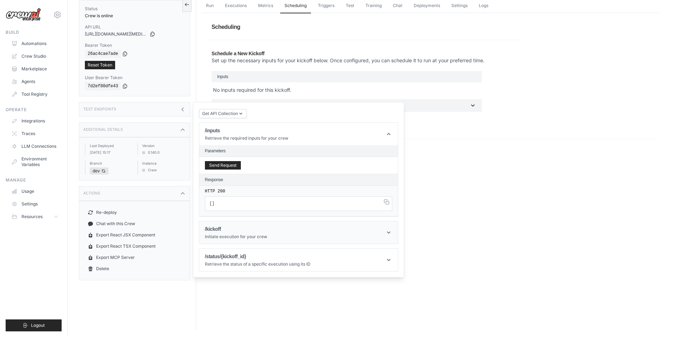
click at [253, 227] on h1 "/kickoff" at bounding box center [236, 229] width 62 height 7
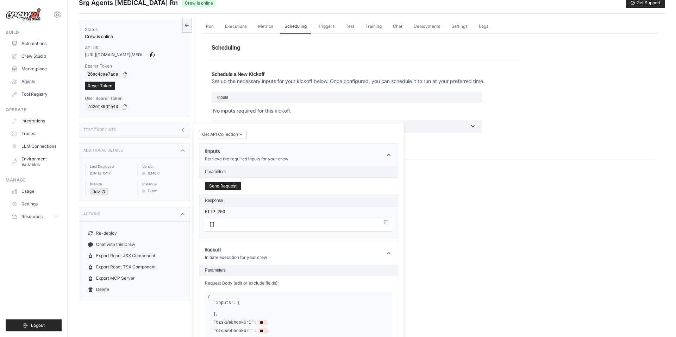
scroll to position [9, 0]
click at [346, 159] on header "/inputs Retrieve the required inputs for your crew" at bounding box center [298, 154] width 198 height 23
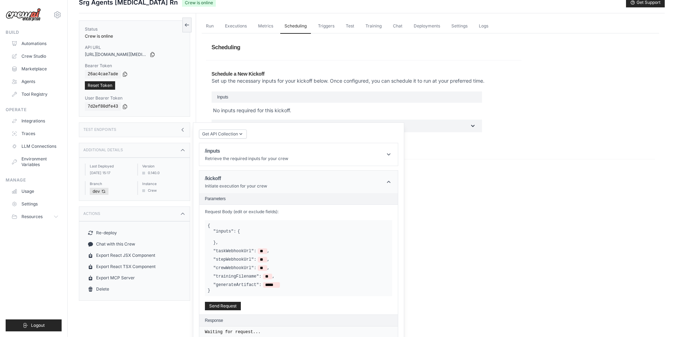
click at [333, 187] on header "/kickoff Initiate execution for your crew" at bounding box center [298, 182] width 198 height 23
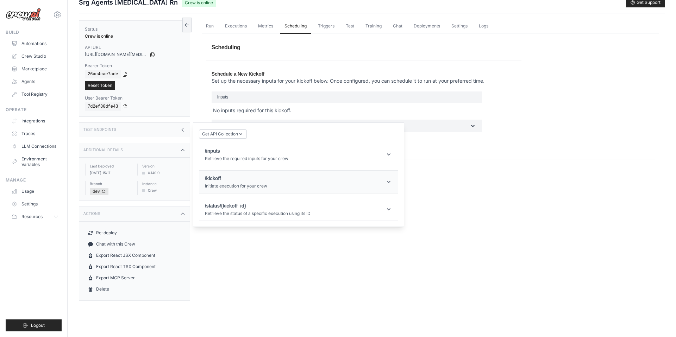
scroll to position [10, 0]
click at [285, 274] on div "Run Executions Metrics Scheduling Triggers Test Training Chat Deployments Setti…" at bounding box center [430, 181] width 468 height 337
